Goal: Contribute content: Contribute content

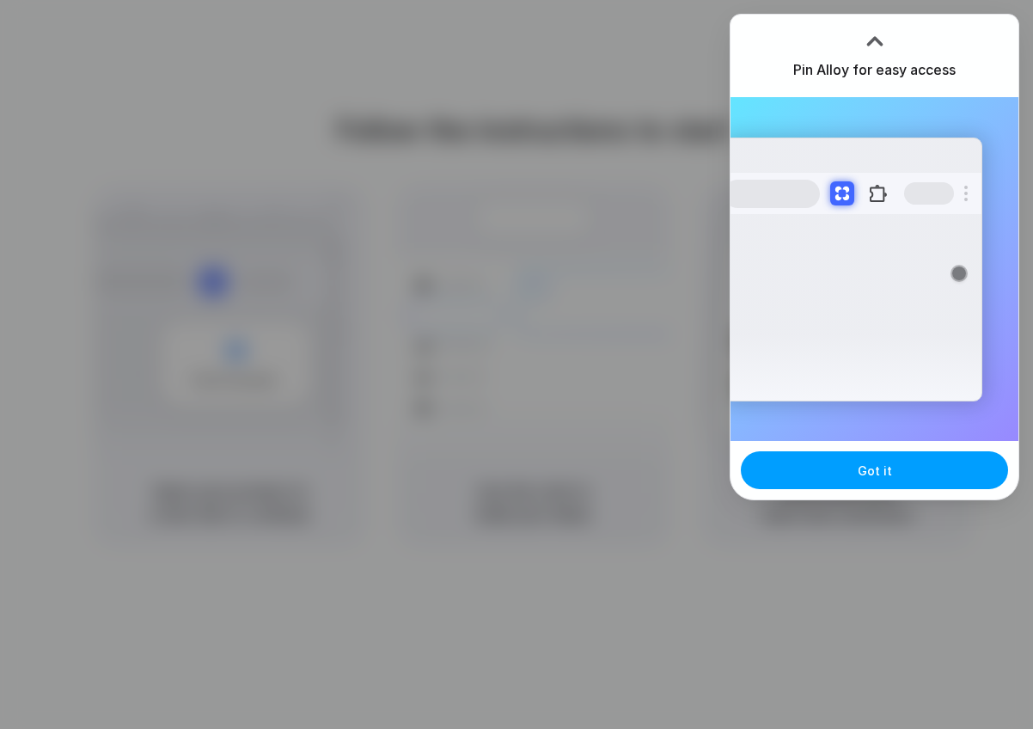
click at [837, 475] on button "Got it" at bounding box center [874, 470] width 267 height 38
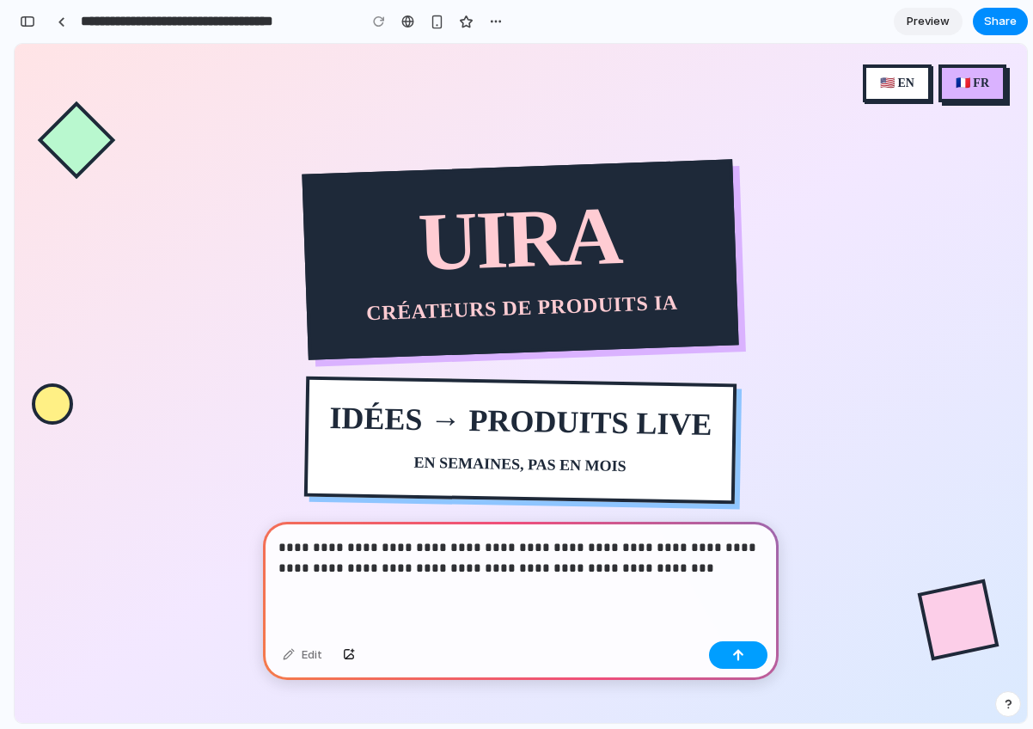
click at [735, 658] on div "button" at bounding box center [738, 655] width 12 height 12
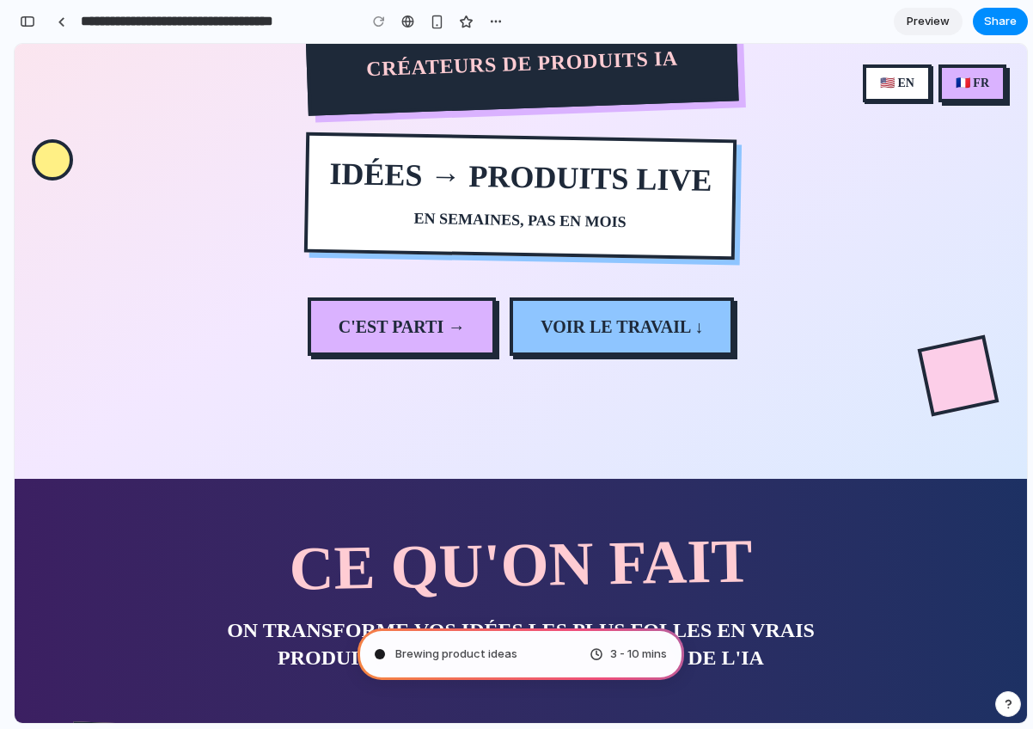
scroll to position [280, 0]
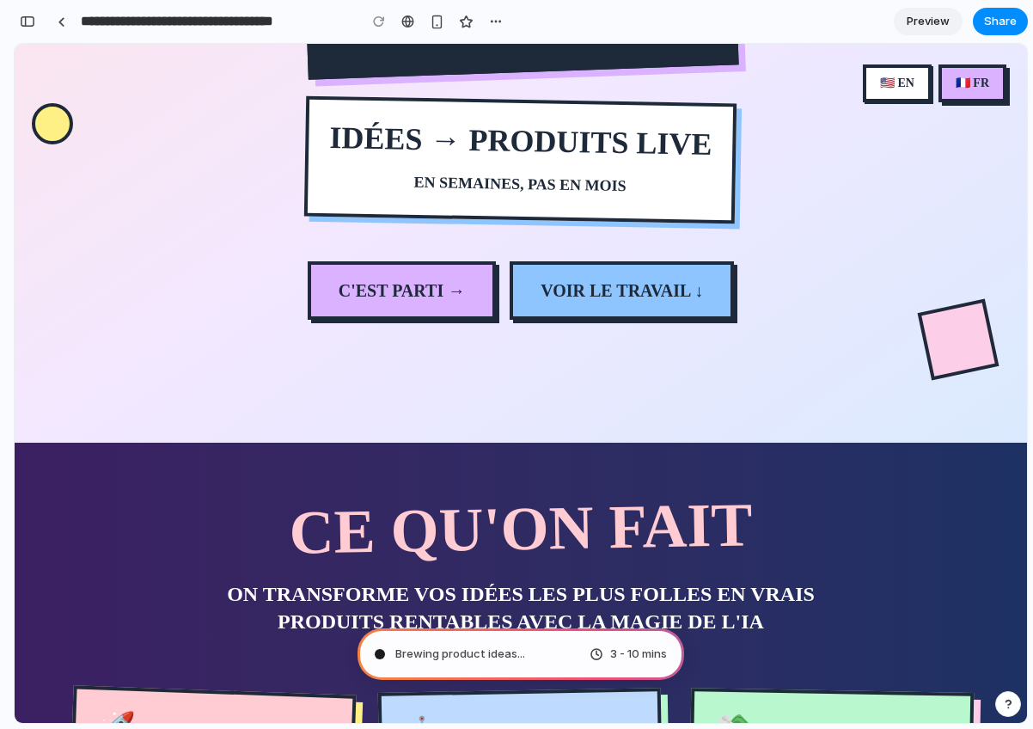
click at [650, 302] on button "VOIR LE TRAVAIL ↓" at bounding box center [622, 290] width 224 height 58
click at [402, 285] on button "C'EST PARTI →" at bounding box center [402, 290] width 188 height 58
type input "**********"
click at [382, 28] on div at bounding box center [380, 22] width 13 height 14
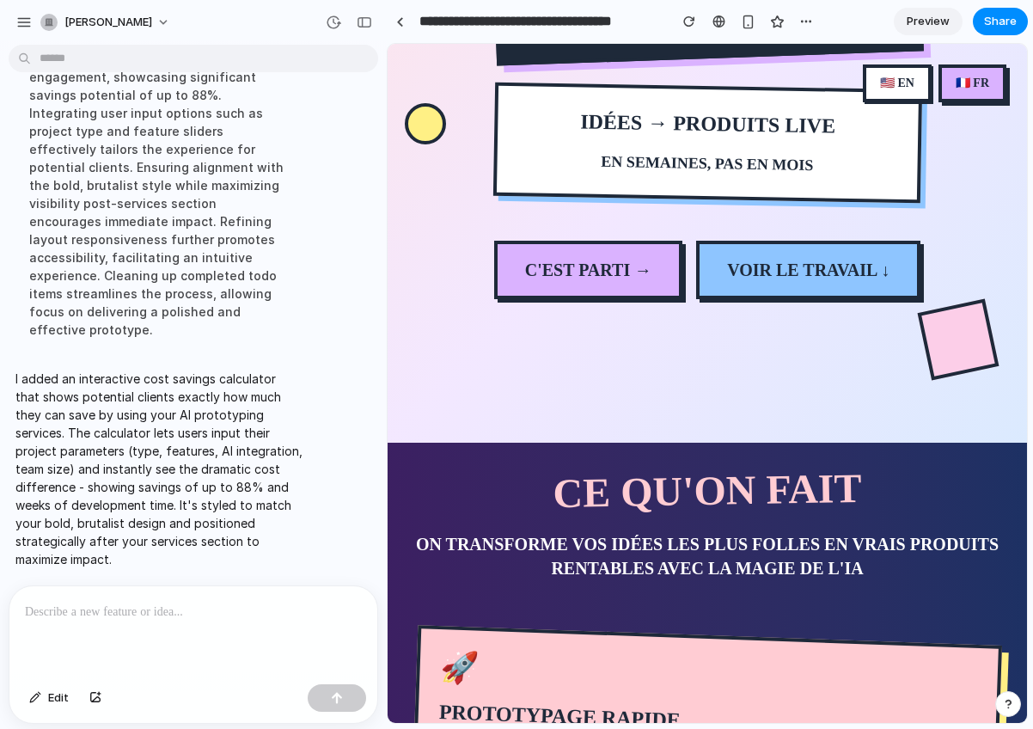
scroll to position [202, 0]
